Goal: Task Accomplishment & Management: Manage account settings

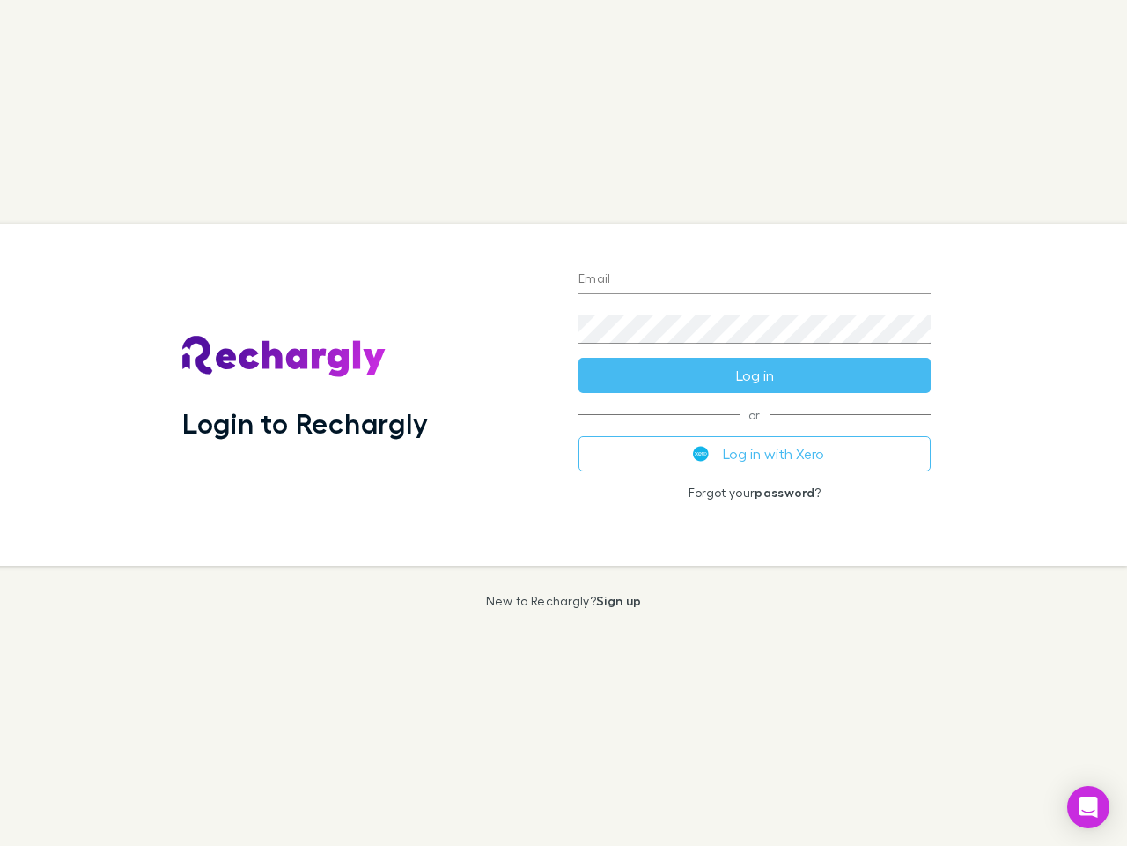
click at [564, 423] on div "Login to Rechargly" at bounding box center [366, 395] width 396 height 342
click at [755, 280] on input "Email" at bounding box center [755, 280] width 352 height 28
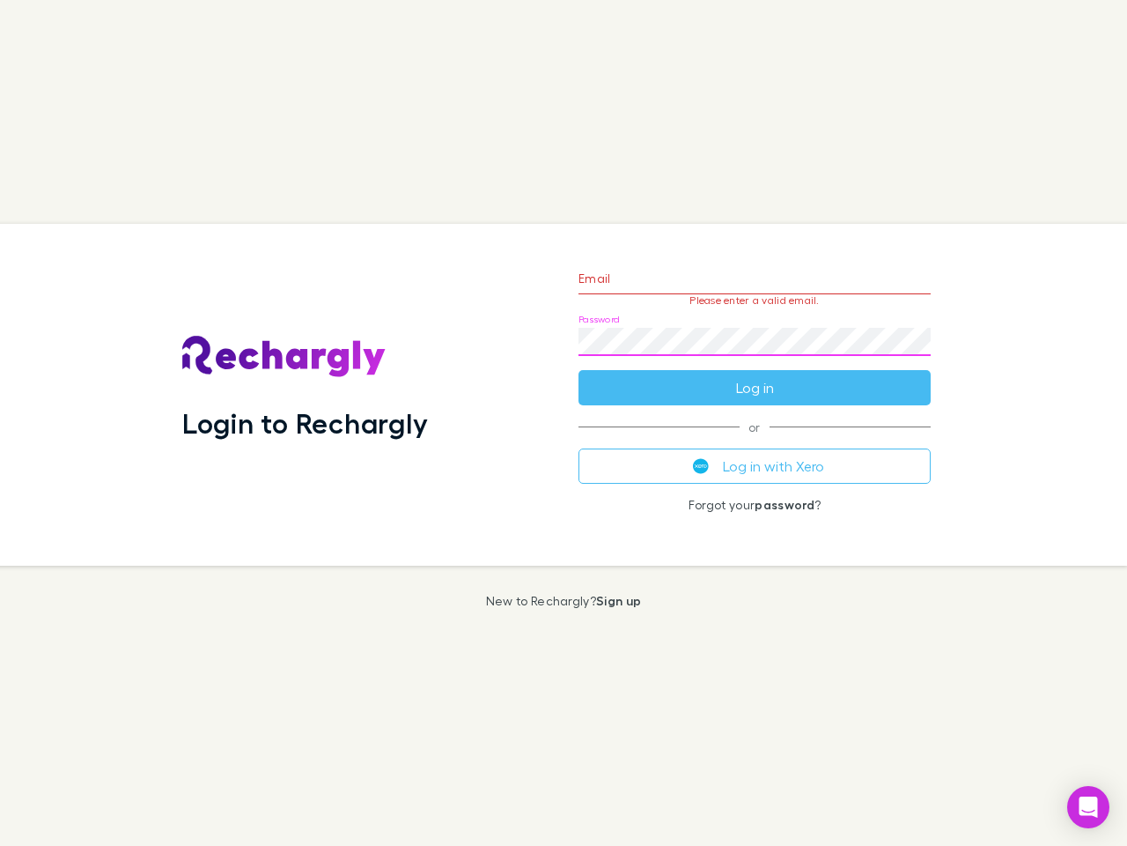
click at [755, 375] on form "Email Please enter a valid email. Password Log in" at bounding box center [755, 328] width 352 height 153
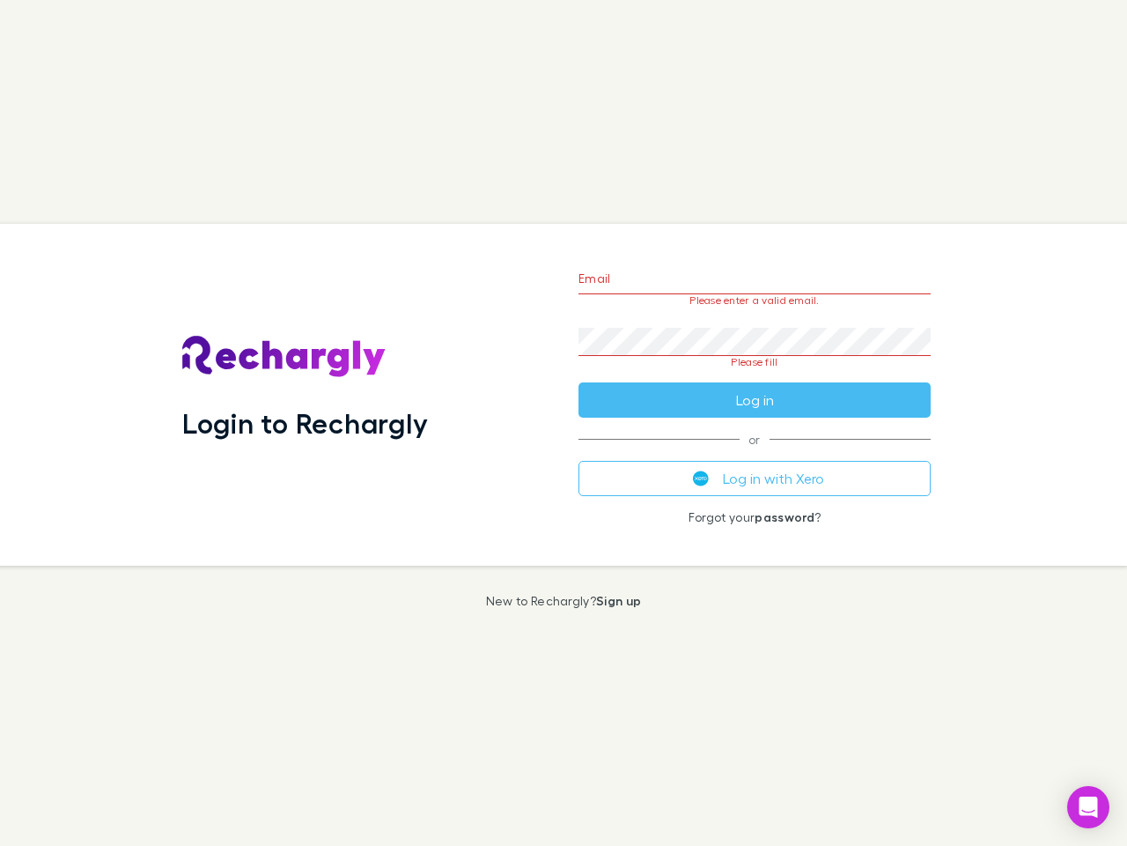
click at [755, 454] on div "Email Please enter a valid email. Password Please fill Log in or Log in with Xe…" at bounding box center [755, 395] width 380 height 342
click at [1089, 807] on icon "Open Intercom Messenger" at bounding box center [1089, 806] width 18 height 21
